Goal: Information Seeking & Learning: Find specific fact

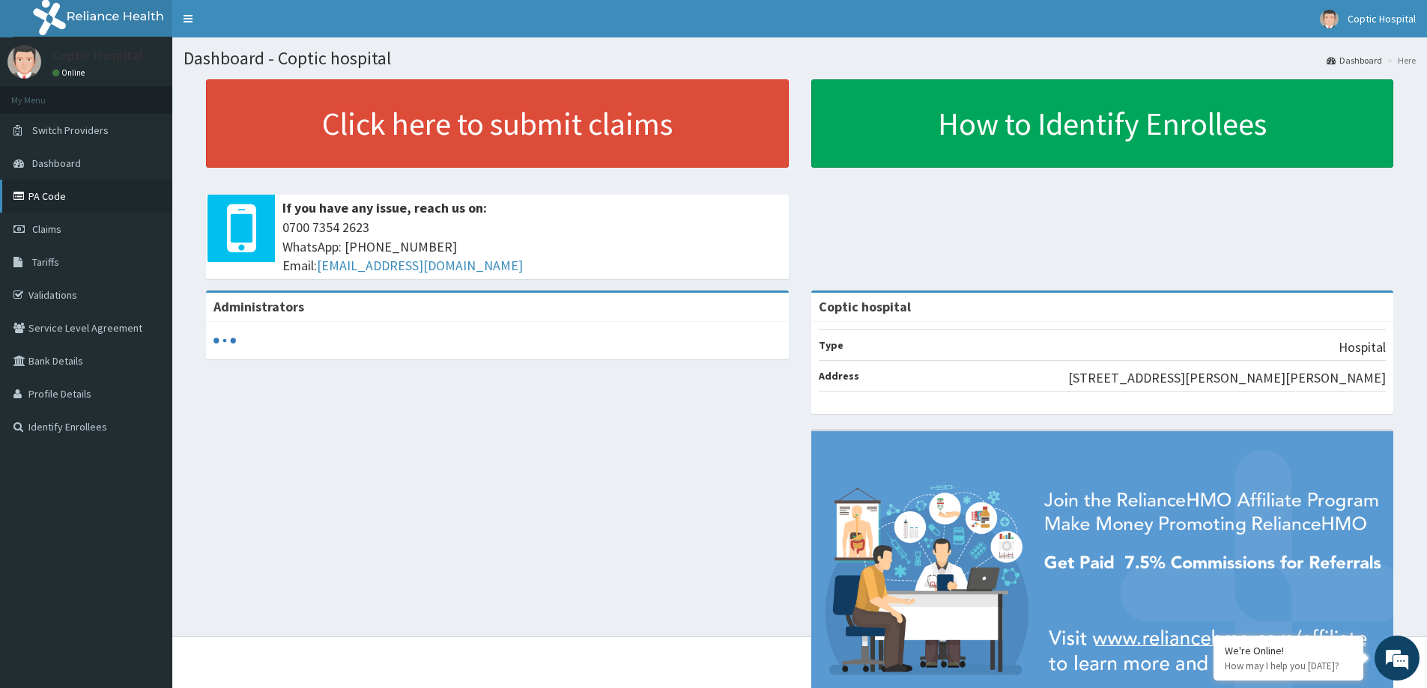
click at [61, 201] on link "PA Code" at bounding box center [86, 196] width 172 height 33
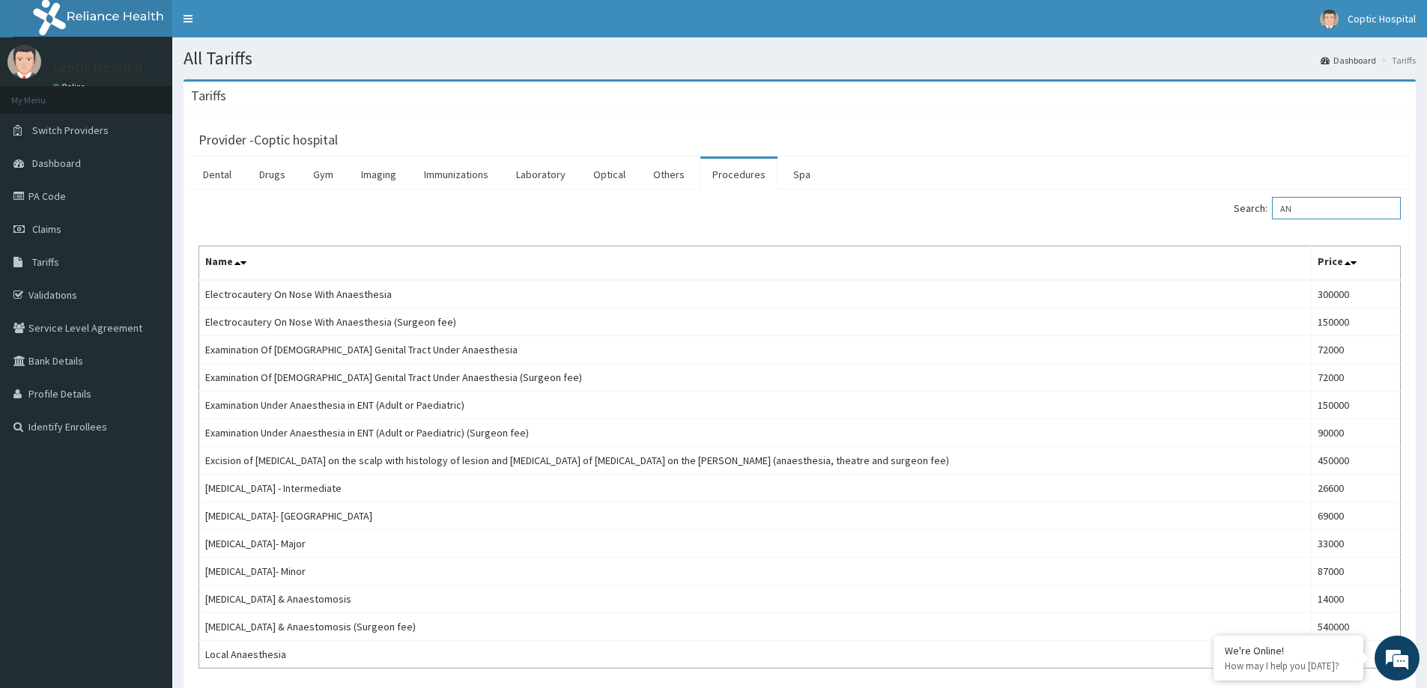
type input "A"
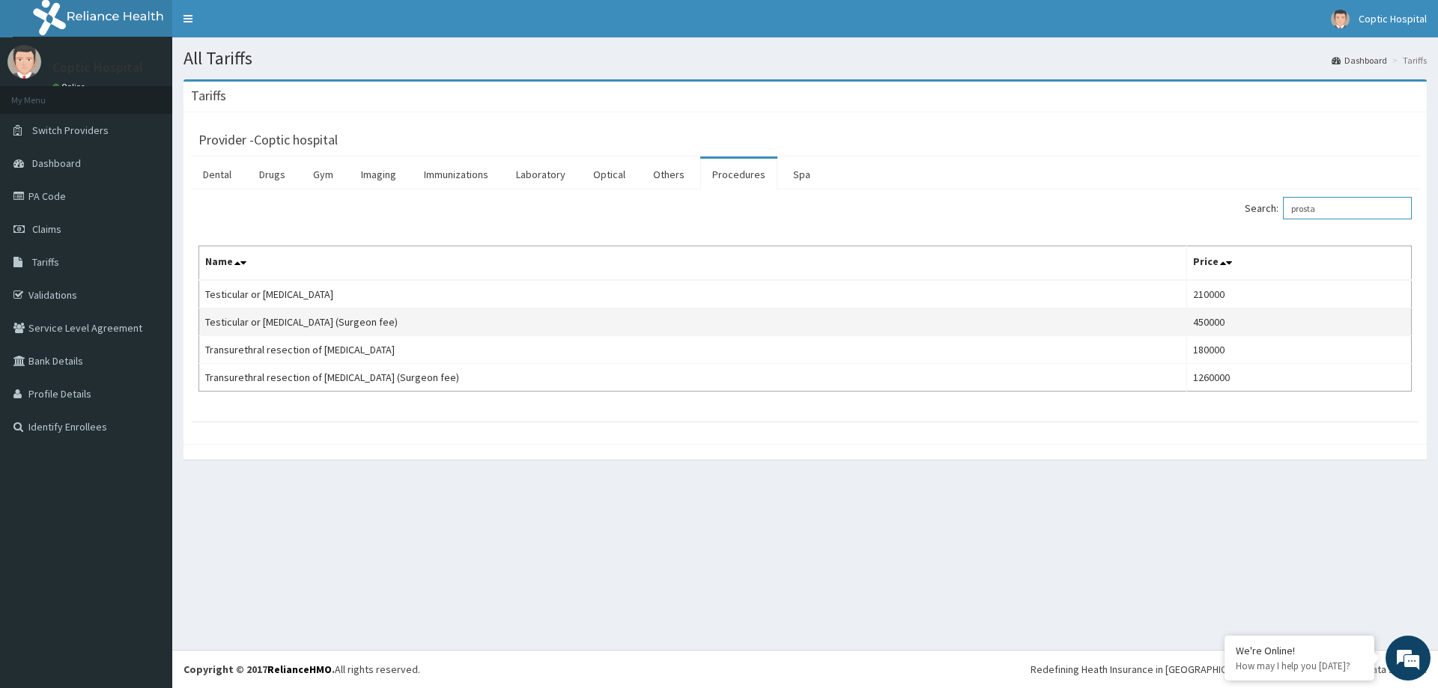
type input "prosta"
drag, startPoint x: 206, startPoint y: 321, endPoint x: 403, endPoint y: 329, distance: 197.2
click at [403, 329] on td "Testicular or [MEDICAL_DATA] (Surgeon fee)" at bounding box center [693, 323] width 988 height 28
copy td "Testicular or [MEDICAL_DATA] (Surgeon fee)"
